Goal: Task Accomplishment & Management: Manage account settings

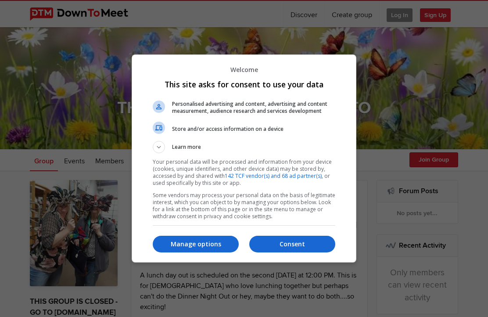
click at [199, 248] on p "Manage options" at bounding box center [196, 243] width 86 height 9
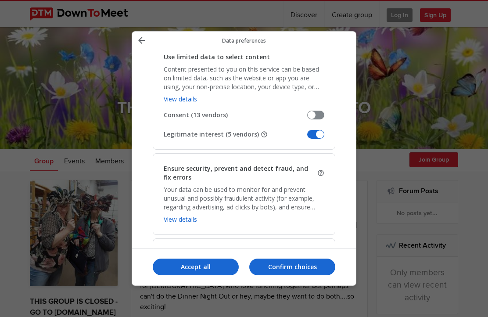
scroll to position [1104, 0]
click at [317, 130] on span "Manage your data" at bounding box center [315, 134] width 17 height 9
click at [307, 138] on input "Legitimate interest (5 vendors)" at bounding box center [307, 138] width 0 height 0
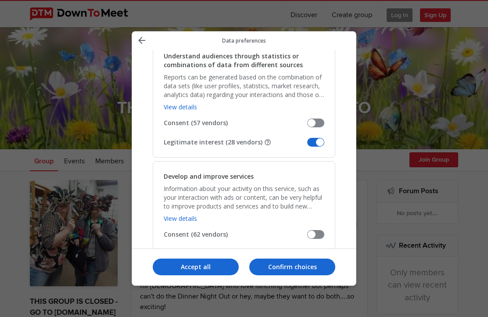
scroll to position [864, 0]
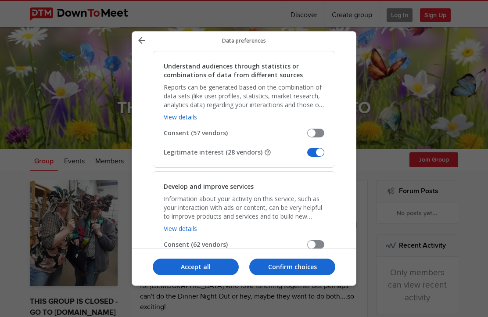
click at [314, 259] on span "Manage your data" at bounding box center [315, 263] width 17 height 9
click at [307, 267] on input "Legitimate interest (50 vendors)" at bounding box center [307, 267] width 0 height 0
click at [320, 148] on span "Manage your data" at bounding box center [315, 152] width 17 height 9
click at [307, 155] on input "Legitimate interest (28 vendors)" at bounding box center [307, 155] width 0 height 0
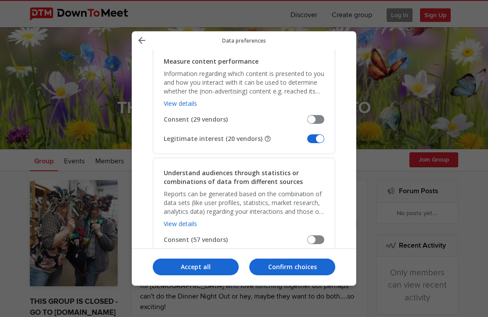
scroll to position [754, 0]
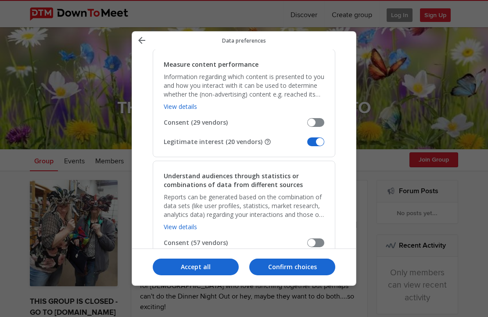
click at [318, 137] on span "Manage your data" at bounding box center [315, 141] width 17 height 9
click at [307, 145] on input "Legitimate interest (20 vendors)" at bounding box center [307, 145] width 0 height 0
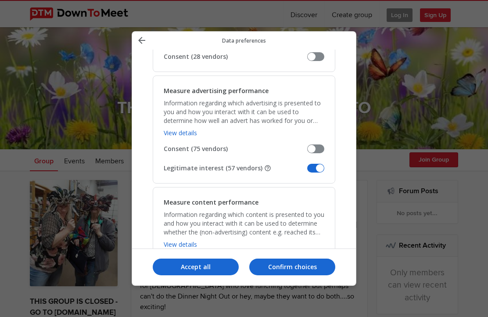
scroll to position [616, 0]
click at [319, 164] on span "Manage your data" at bounding box center [315, 168] width 17 height 9
click at [307, 171] on input "Legitimate interest (57 vendors)" at bounding box center [307, 171] width 0 height 0
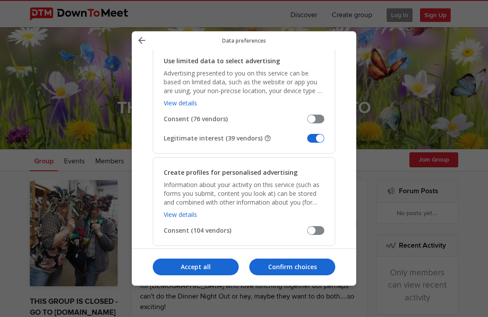
scroll to position [166, 0]
click at [319, 134] on span "Manage your data" at bounding box center [315, 138] width 17 height 9
click at [307, 142] on input "Legitimate interest (39 vendors)" at bounding box center [307, 142] width 0 height 0
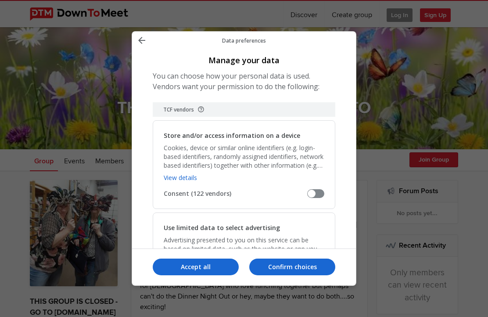
scroll to position [0, 0]
click at [309, 271] on p "Confirm choices" at bounding box center [292, 266] width 86 height 9
